Goal: Navigation & Orientation: Understand site structure

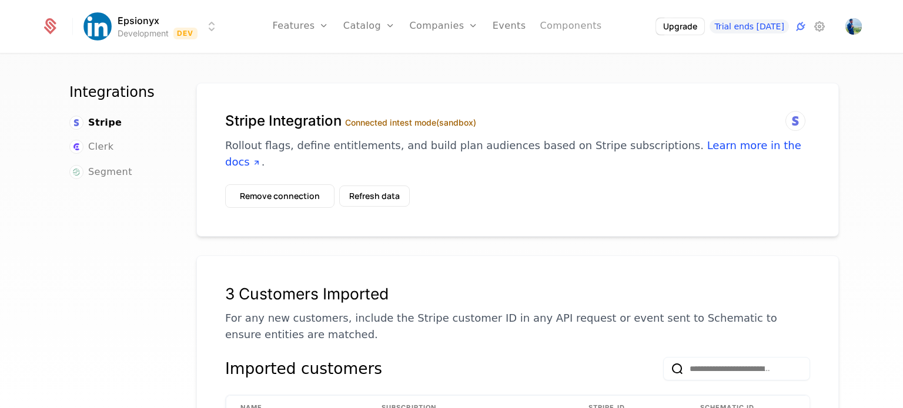
click at [581, 25] on link "Components" at bounding box center [571, 26] width 62 height 53
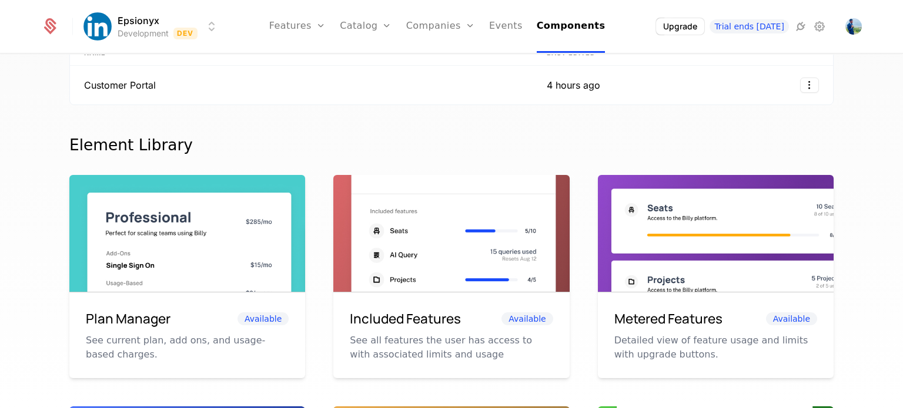
scroll to position [81, 0]
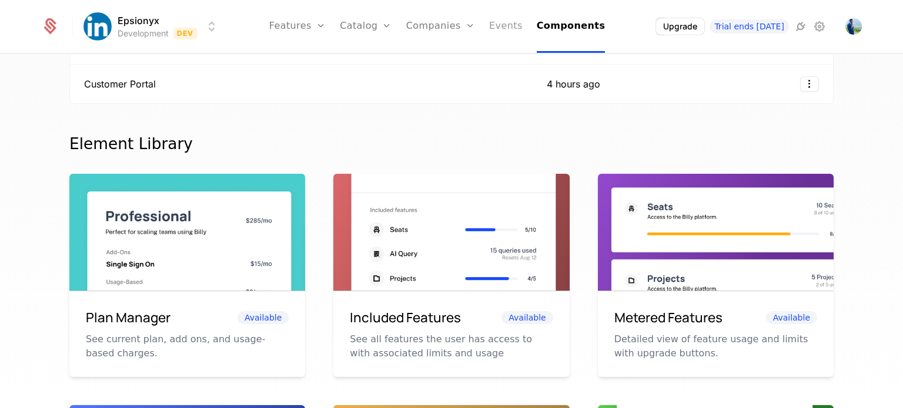
click at [512, 29] on link "Events" at bounding box center [505, 26] width 33 height 53
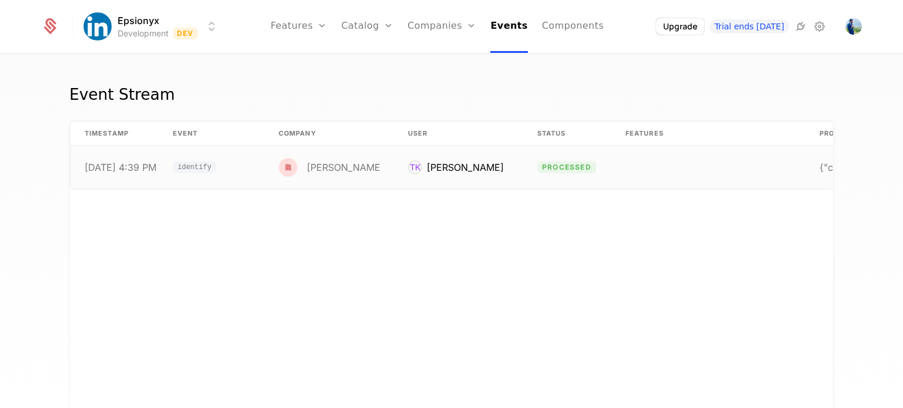
scroll to position [0, 89]
